Goal: Obtain resource: Download file/media

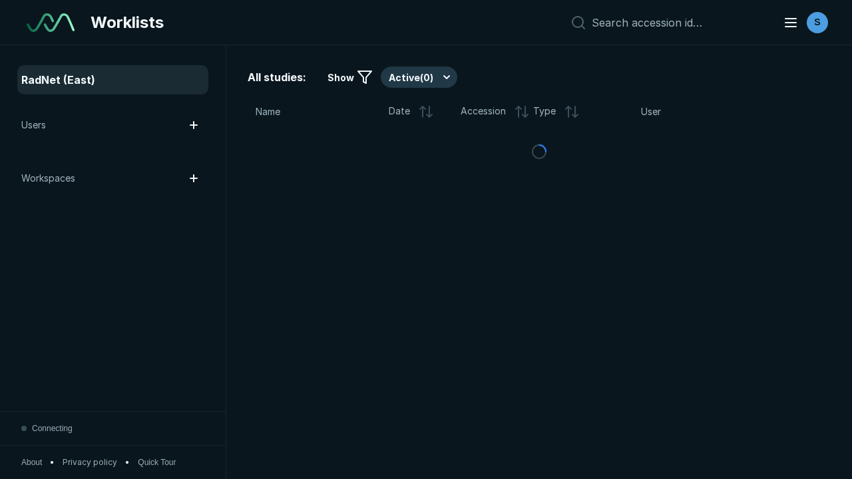
scroll to position [3637, 5547]
